Goal: Navigation & Orientation: Find specific page/section

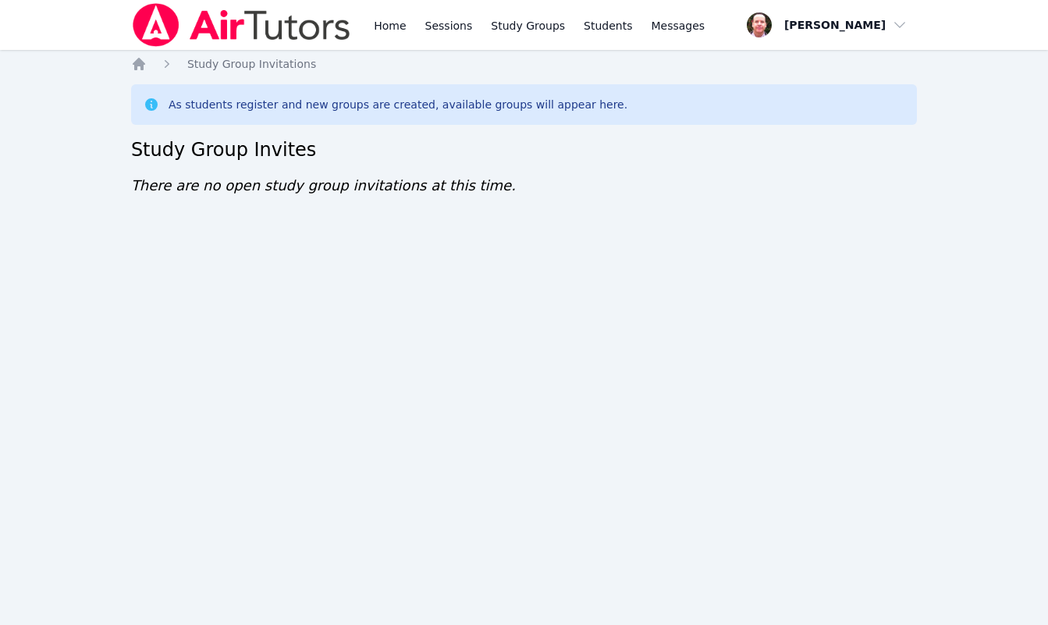
click at [708, 346] on div "Home Sessions Study Groups Students Messages Open user menu Frank Burmann Open …" at bounding box center [524, 312] width 1048 height 625
